Goal: Find specific page/section: Find specific page/section

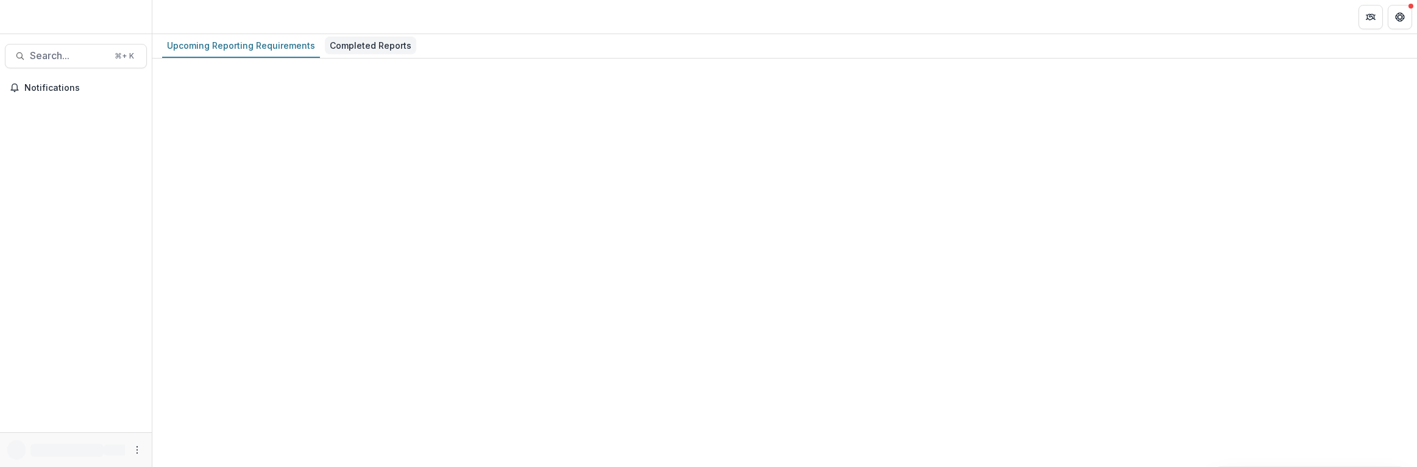
click at [362, 48] on div "Completed Reports" at bounding box center [370, 46] width 91 height 18
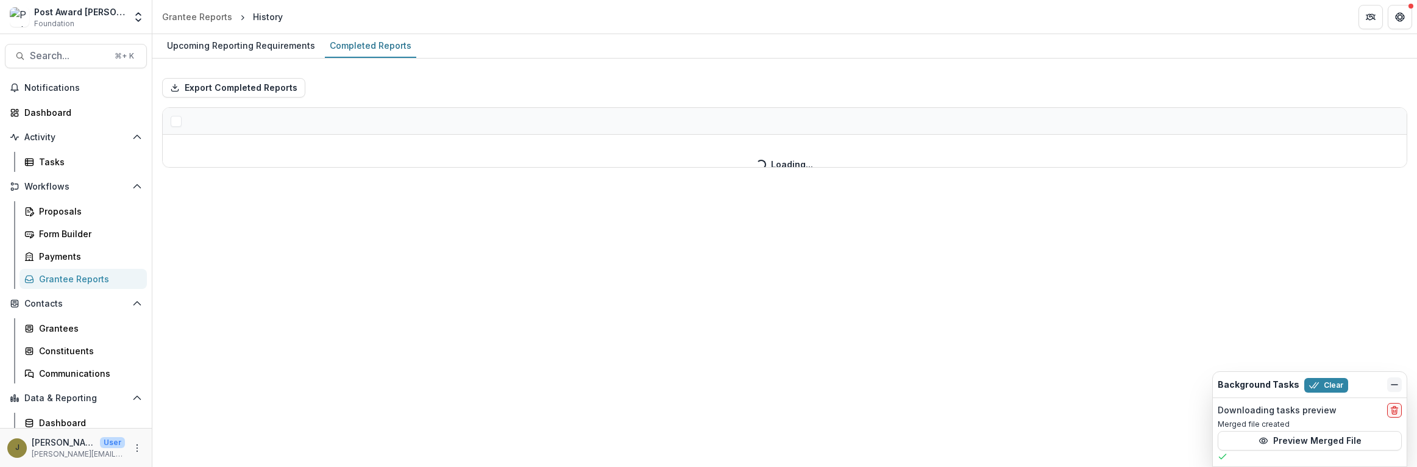
click at [1393, 382] on icon "Dismiss" at bounding box center [1395, 385] width 10 height 10
